Goal: Submit feedback/report problem

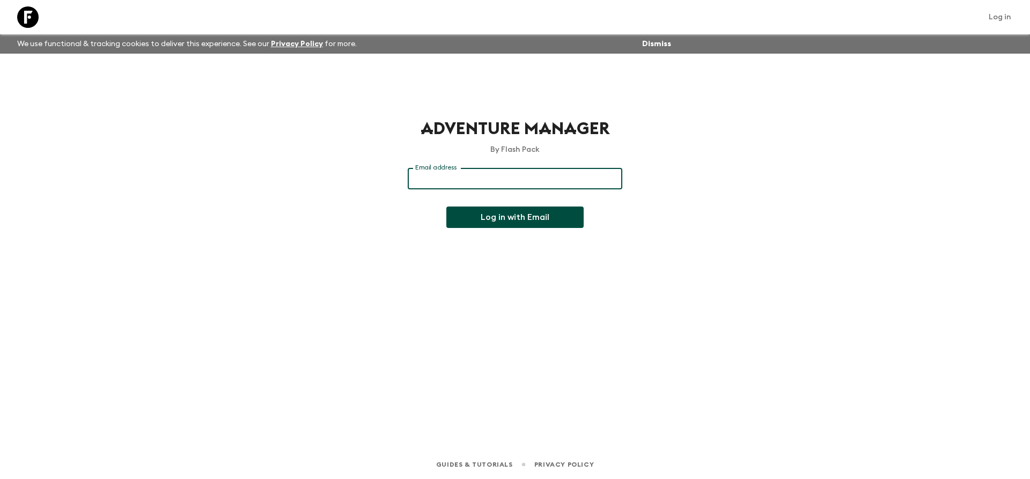
click at [467, 172] on input "Email address" at bounding box center [515, 178] width 215 height 21
type input "[EMAIL_ADDRESS][DOMAIN_NAME]"
click at [524, 221] on button "Log in with Email" at bounding box center [514, 217] width 137 height 21
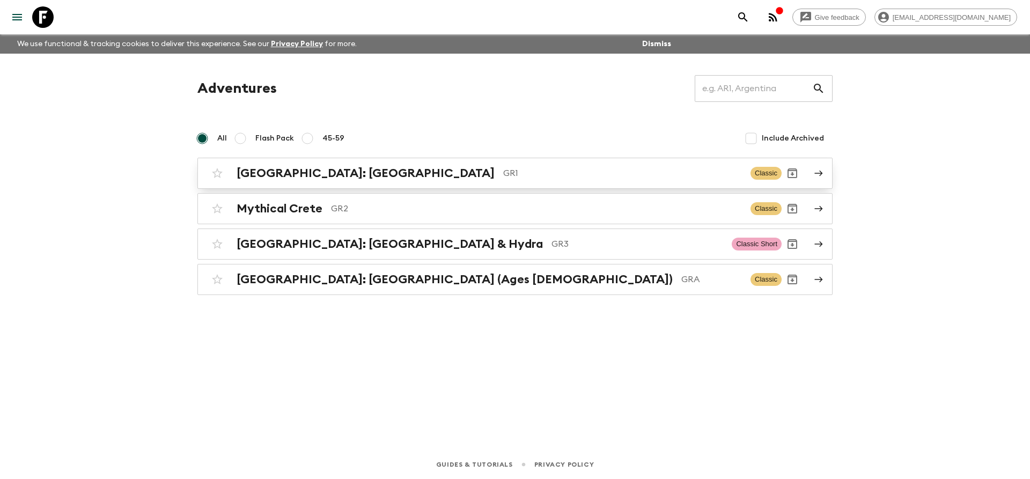
click at [279, 174] on h2 "Greece: Athens & the Islands" at bounding box center [366, 173] width 258 height 14
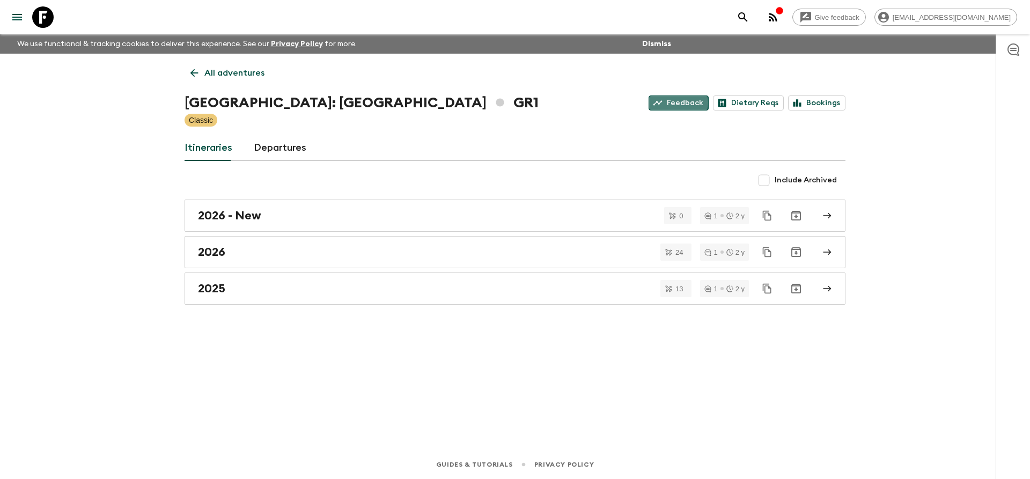
click at [679, 102] on link "Feedback" at bounding box center [679, 103] width 60 height 15
